Goal: Find contact information: Find contact information

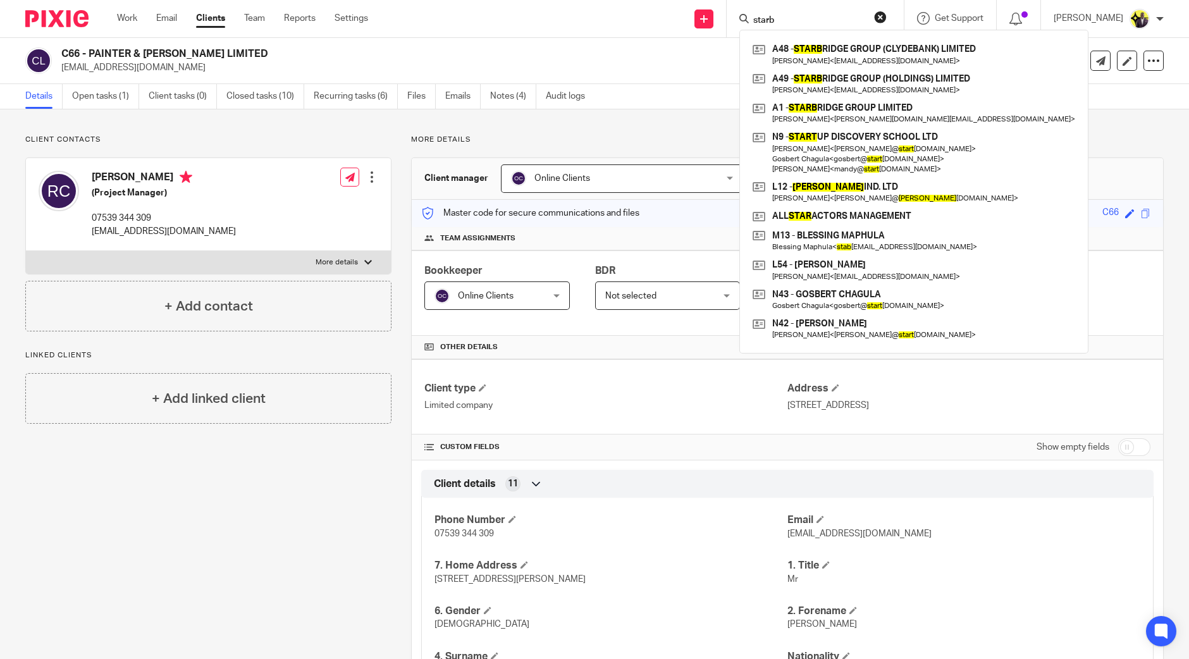
drag, startPoint x: 808, startPoint y: 14, endPoint x: 743, endPoint y: 16, distance: 64.6
click at [743, 16] on div "Send new email Create task Add client Request signature starb A48 - STARB RIDGE…" at bounding box center [788, 18] width 802 height 37
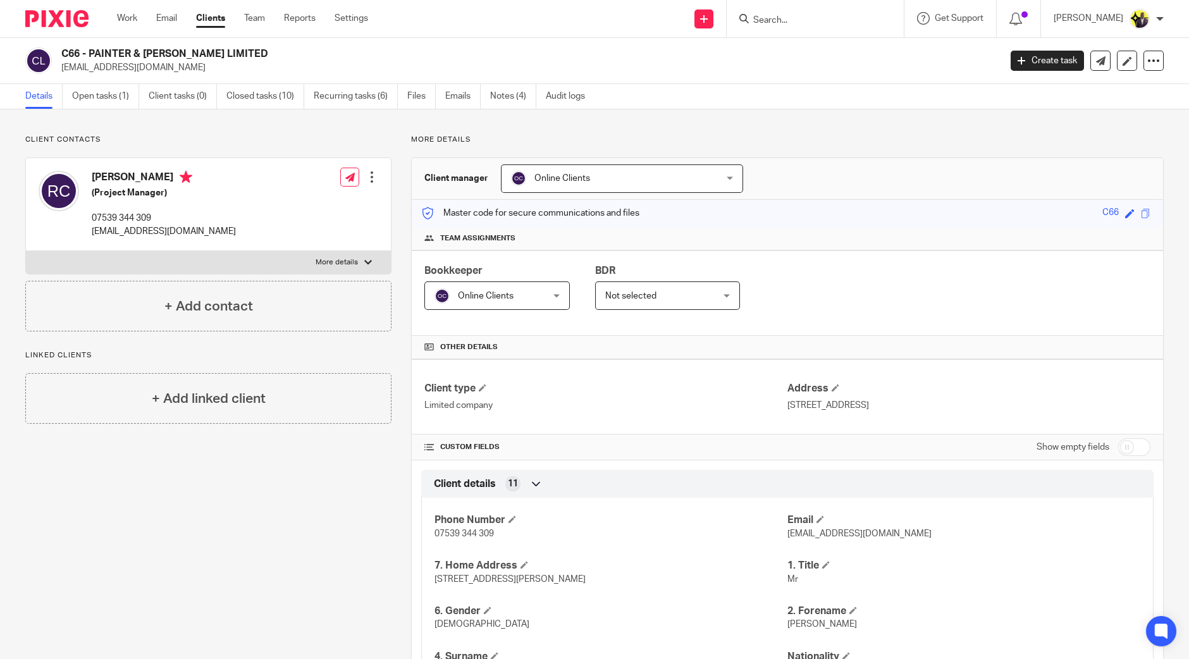
click at [832, 20] on input "Search" at bounding box center [809, 20] width 114 height 11
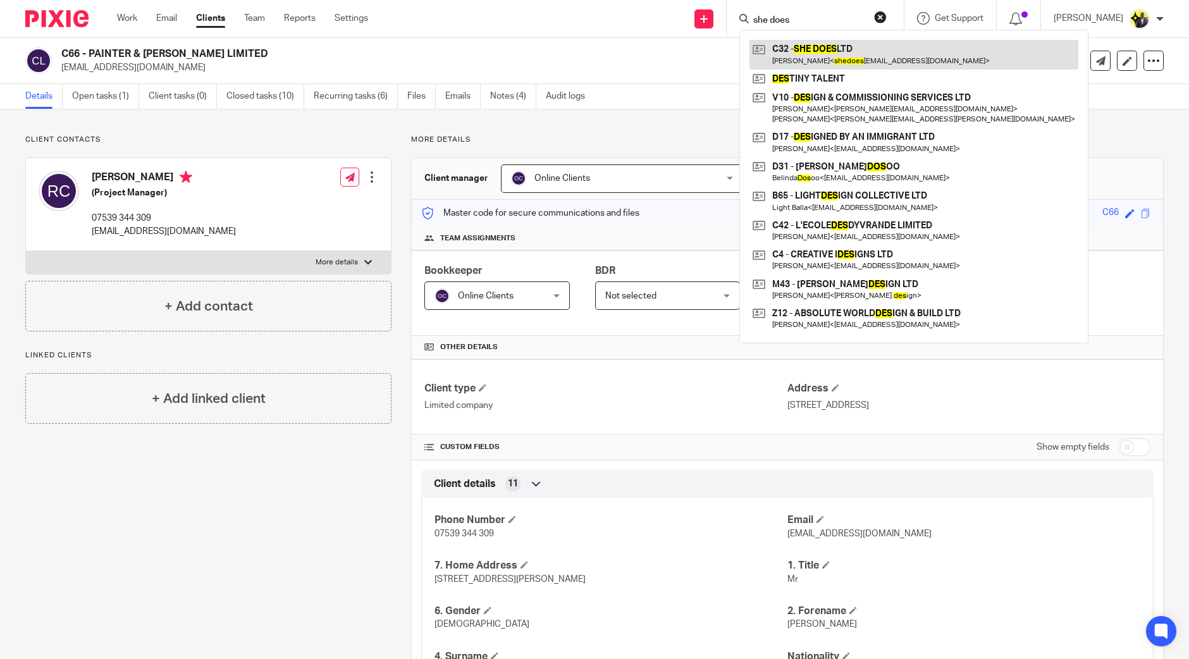
type input "she does"
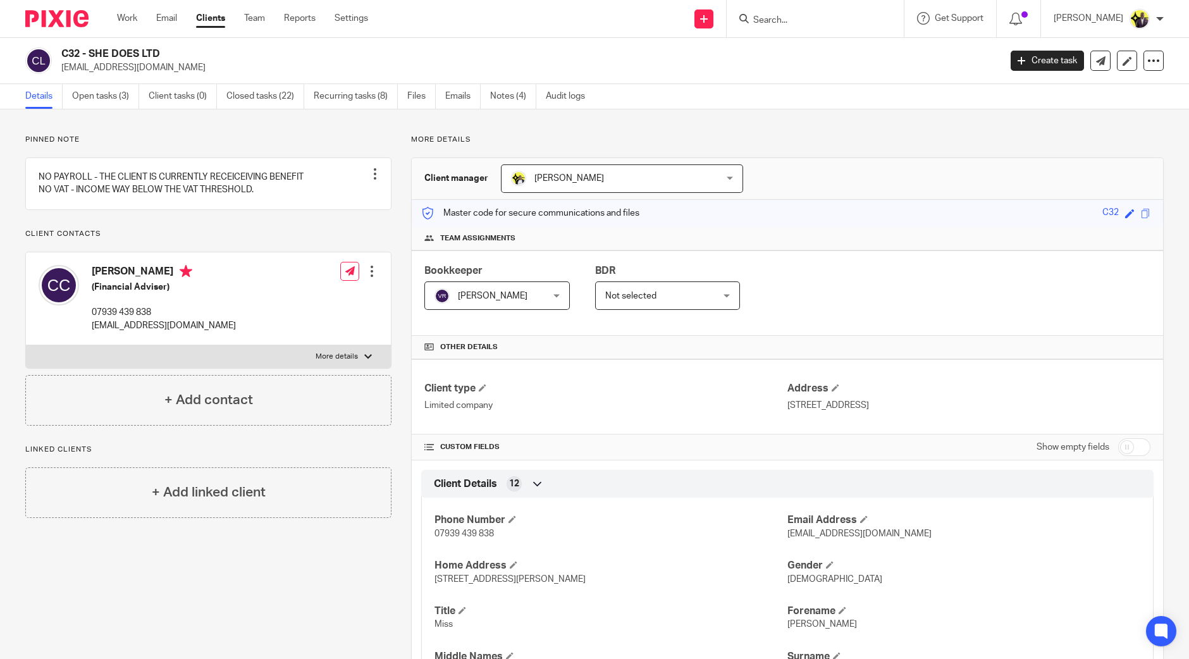
drag, startPoint x: 179, startPoint y: 54, endPoint x: 65, endPoint y: 54, distance: 114.5
click at [65, 54] on h2 "C32 - SHE DOES LTD" at bounding box center [433, 53] width 745 height 13
copy h2 "C32 - SHE DOES LTD"
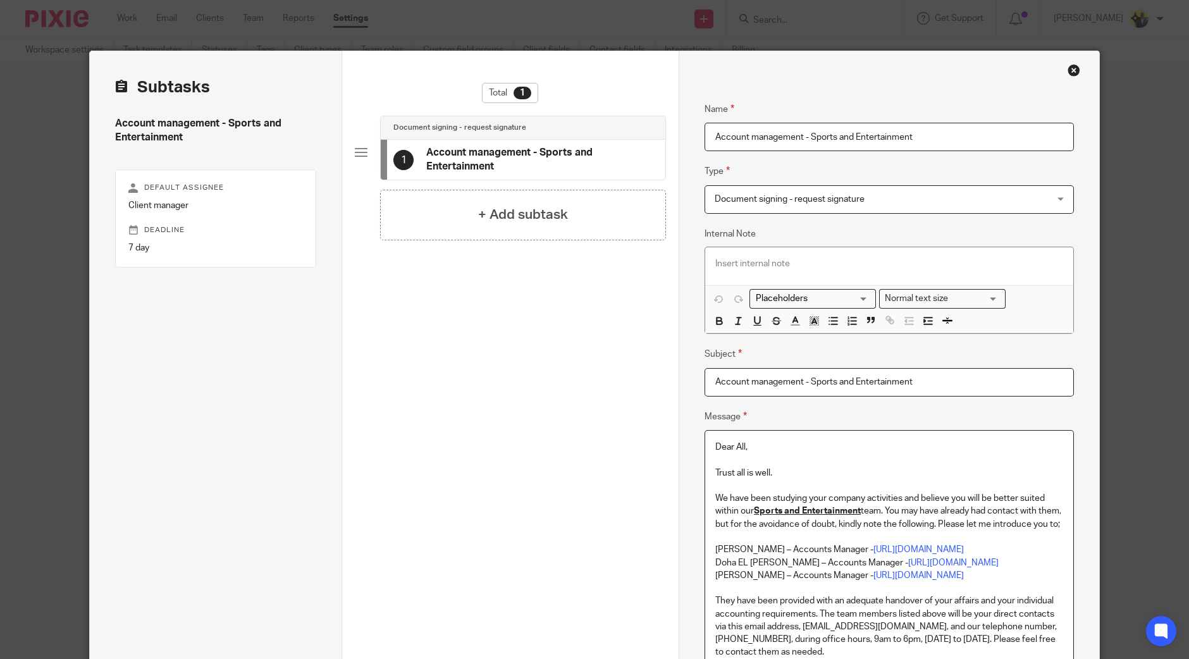
scroll to position [78, 0]
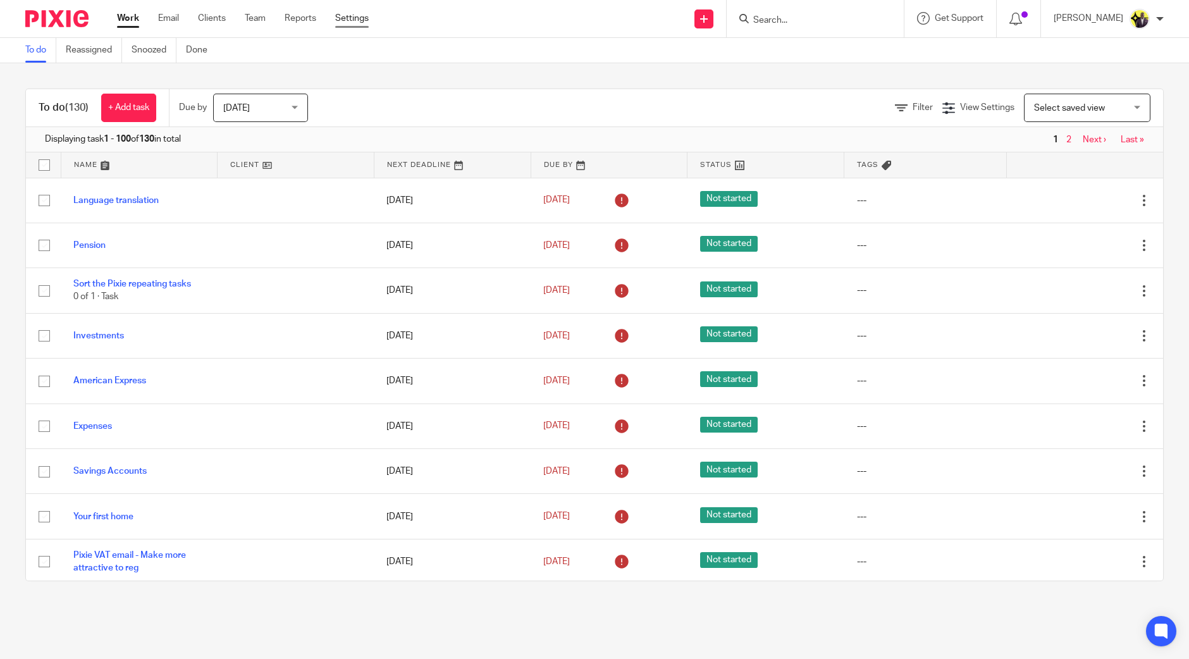
click at [359, 20] on link "Settings" at bounding box center [352, 18] width 34 height 13
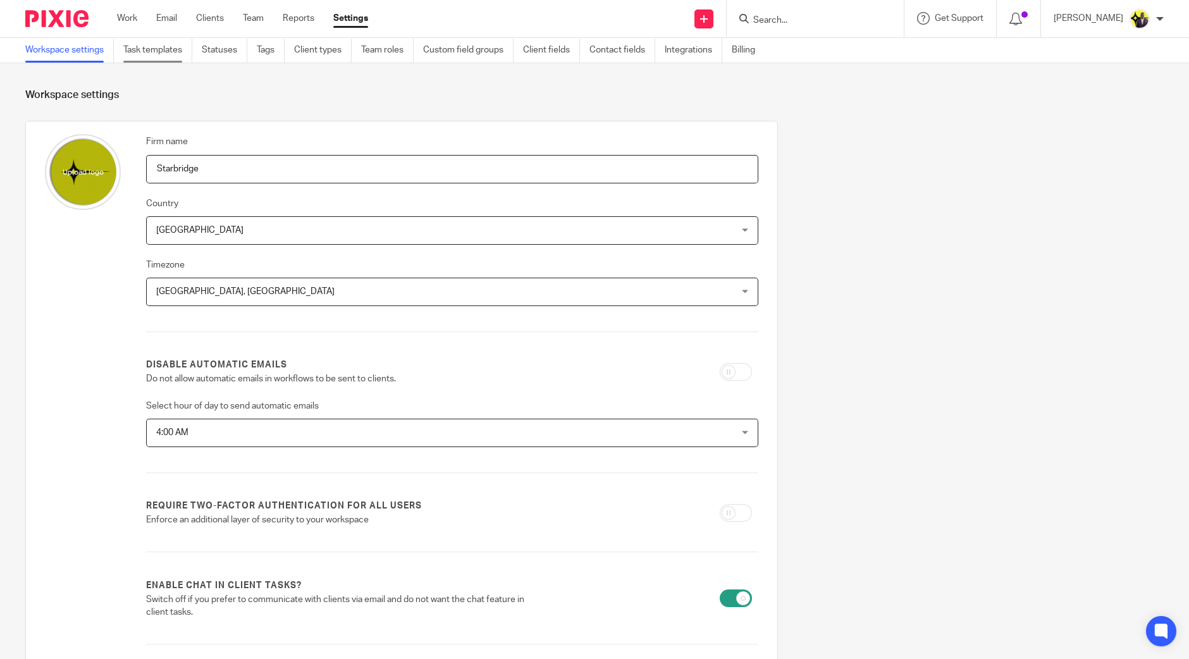
click at [171, 51] on link "Task templates" at bounding box center [157, 50] width 69 height 25
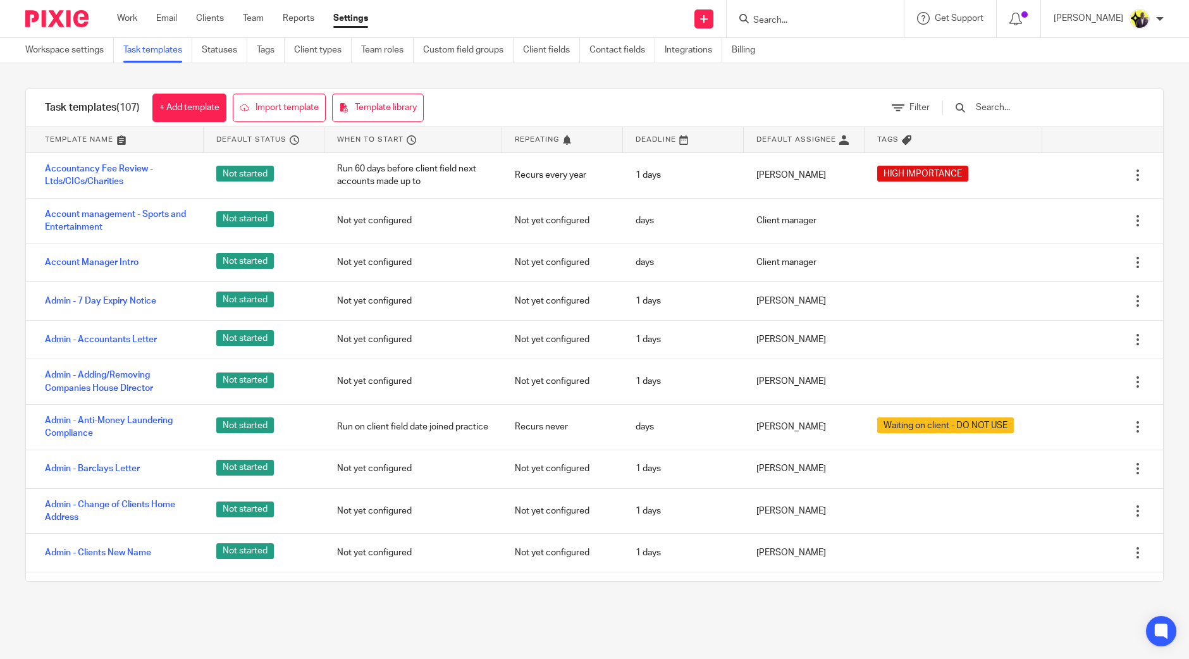
click at [1034, 112] on input "text" at bounding box center [1048, 108] width 147 height 14
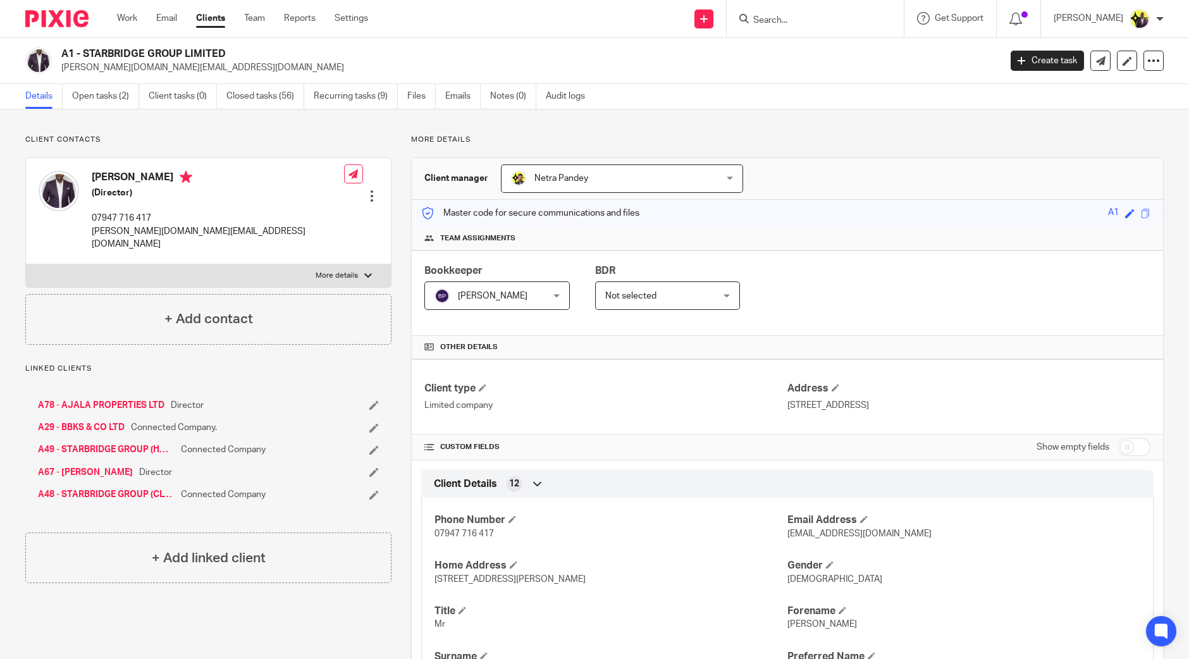
click at [57, 194] on img at bounding box center [59, 191] width 40 height 40
click at [49, 53] on img at bounding box center [38, 60] width 27 height 27
click at [57, 189] on img at bounding box center [59, 191] width 40 height 40
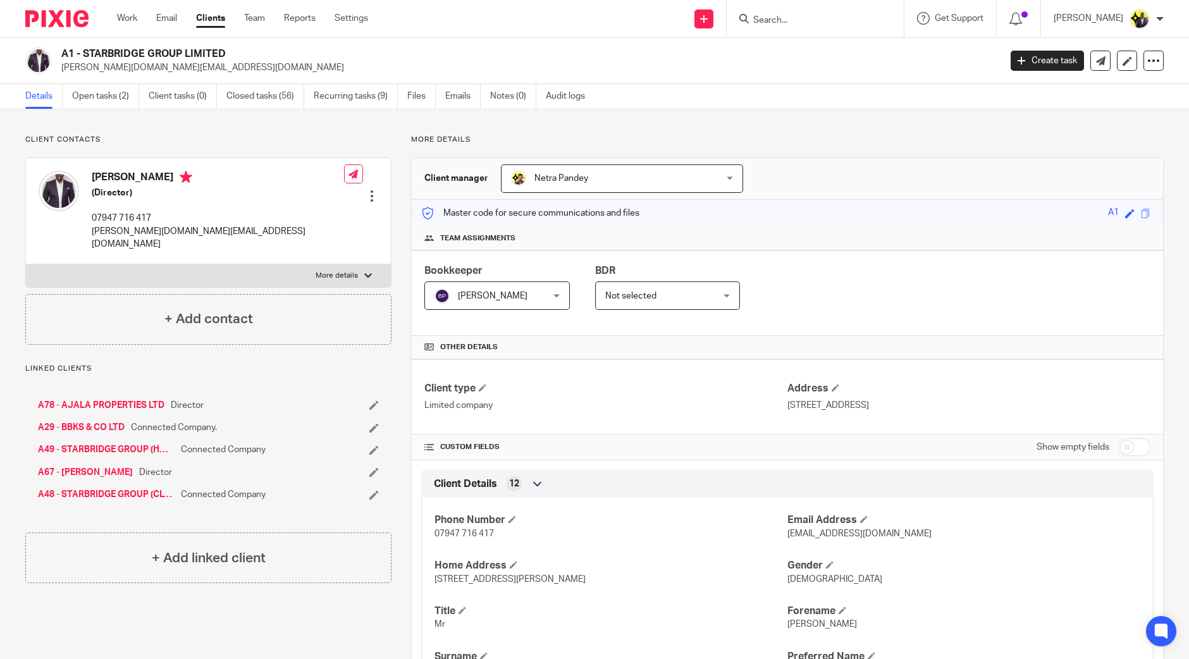
click at [354, 264] on label "More details" at bounding box center [208, 275] width 365 height 23
click at [26, 264] on input "More details" at bounding box center [25, 264] width 1 height 1
checkbox input "true"
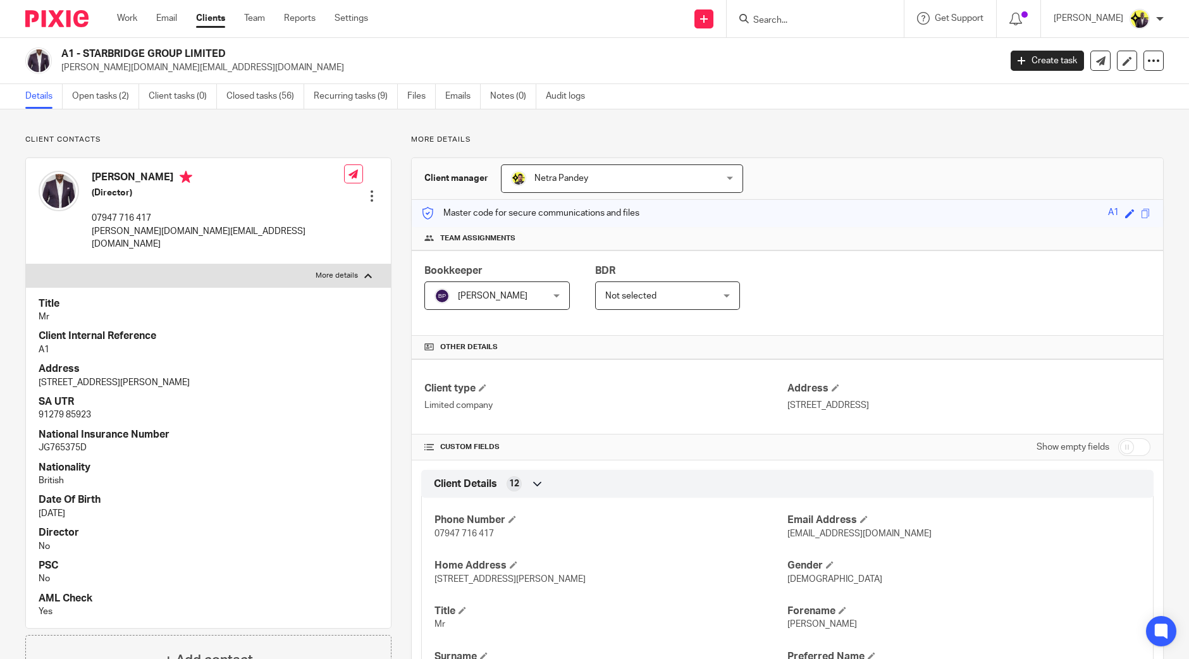
click at [375, 180] on div "Benjamin Ajala (Director) 07947 716 417 benjamin.accountant@gmail.com Edit cont…" at bounding box center [208, 211] width 365 height 106
click at [369, 190] on div at bounding box center [372, 196] width 13 height 13
click at [285, 201] on link "Edit contact" at bounding box center [311, 205] width 121 height 18
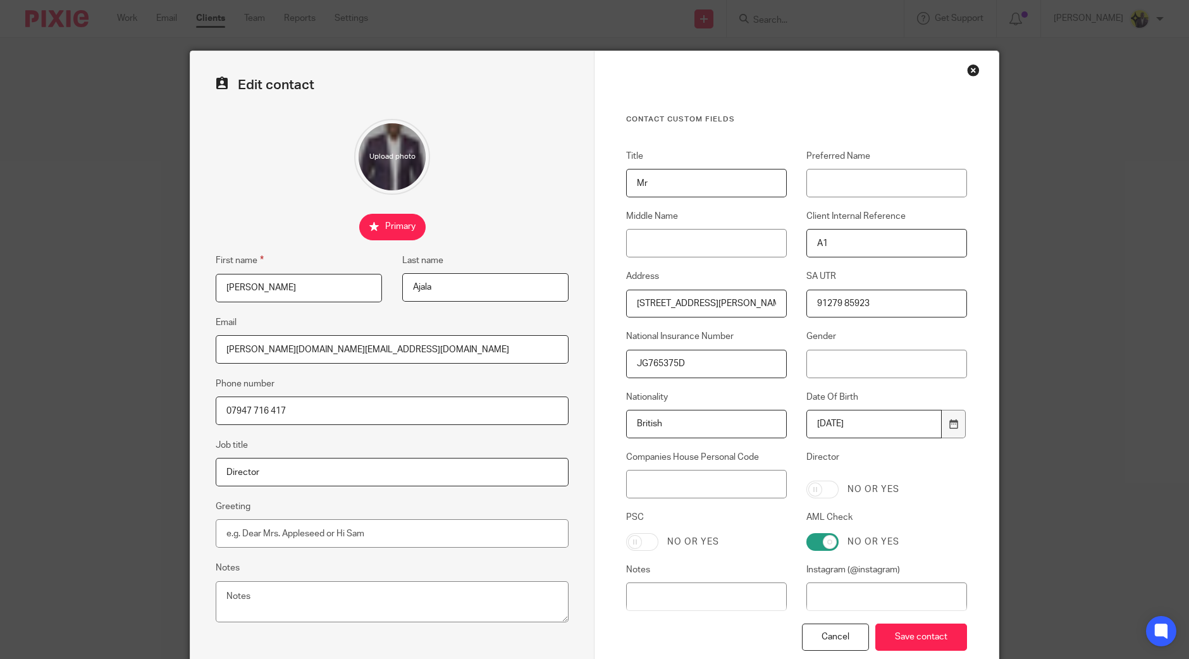
click at [388, 153] on input "file" at bounding box center [392, 157] width 76 height 76
click at [467, 147] on div at bounding box center [392, 157] width 353 height 76
click at [971, 70] on div "Close this dialog window" at bounding box center [973, 70] width 13 height 13
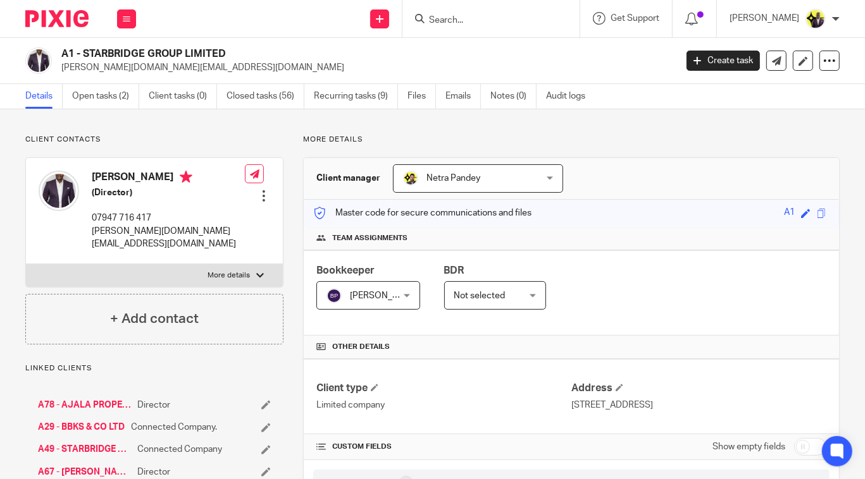
click at [428, 11] on form at bounding box center [495, 19] width 135 height 16
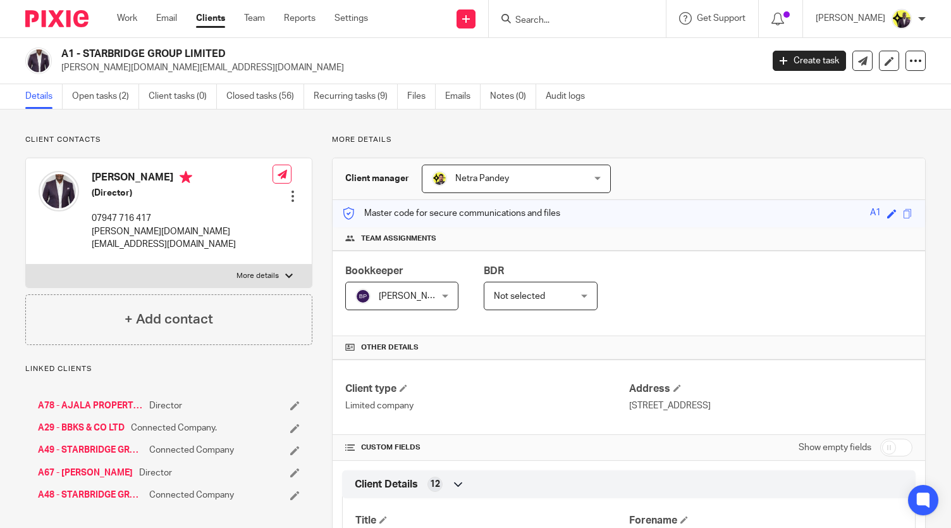
drag, startPoint x: 233, startPoint y: 54, endPoint x: 63, endPoint y: 56, distance: 169.5
click at [63, 56] on h2 "A1 - STARBRIDGE GROUP LIMITED" at bounding box center [338, 53] width 554 height 13
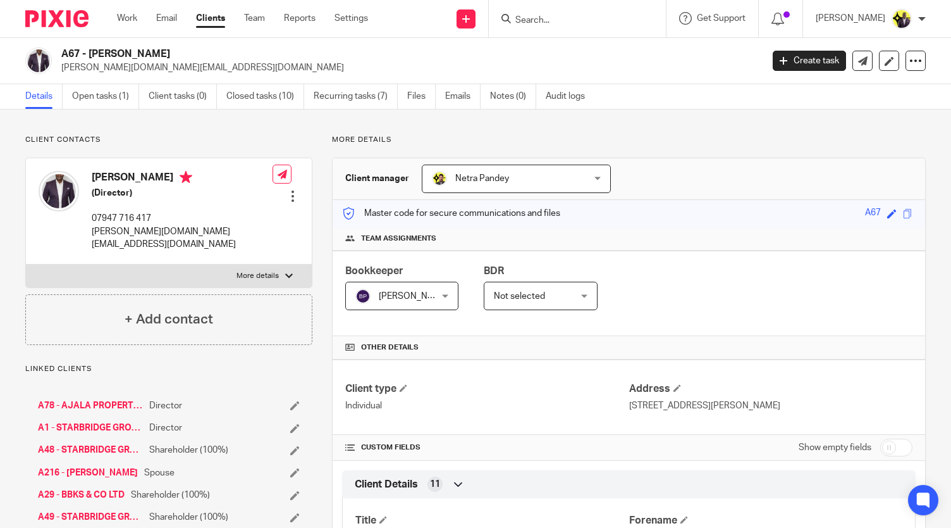
drag, startPoint x: 167, startPoint y: 50, endPoint x: 62, endPoint y: 51, distance: 105.0
click at [62, 51] on h2 "A67 - [PERSON_NAME]" at bounding box center [338, 53] width 554 height 13
copy h2 "A67 - [PERSON_NAME]"
drag, startPoint x: 559, startPoint y: 29, endPoint x: 566, endPoint y: 22, distance: 9.8
click at [560, 27] on div at bounding box center [577, 18] width 177 height 37
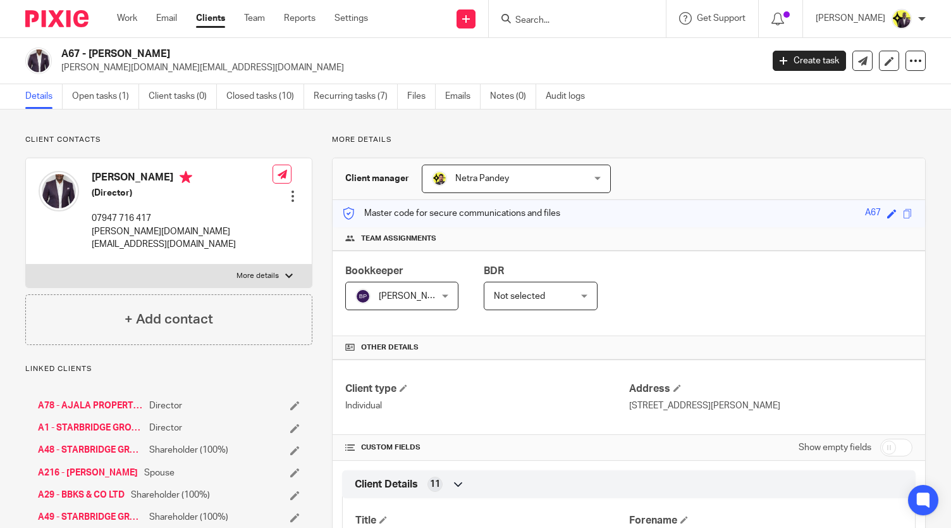
click at [567, 22] on input "Search" at bounding box center [571, 20] width 114 height 11
type input "jaywa"
click at [619, 51] on link at bounding box center [619, 54] width 214 height 29
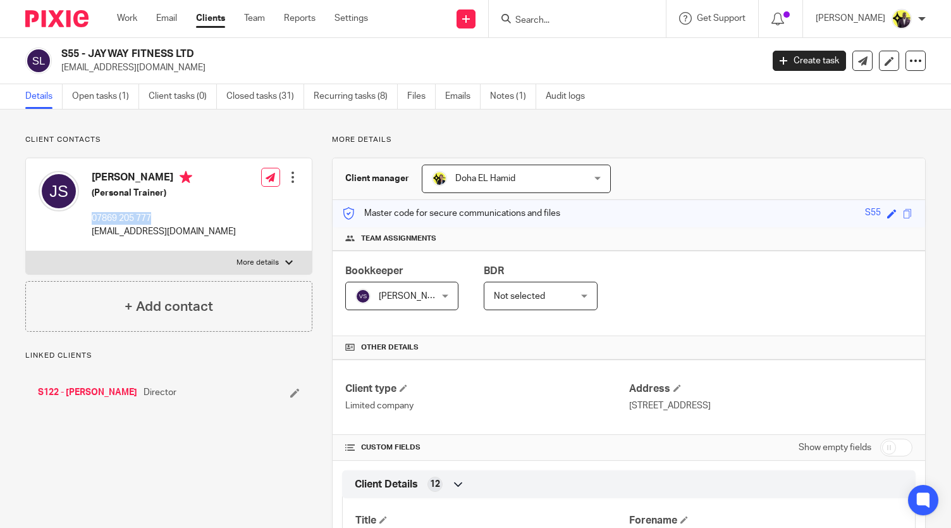
click at [92, 219] on p "07869 205 777" at bounding box center [164, 218] width 144 height 13
